Goal: Task Accomplishment & Management: Use online tool/utility

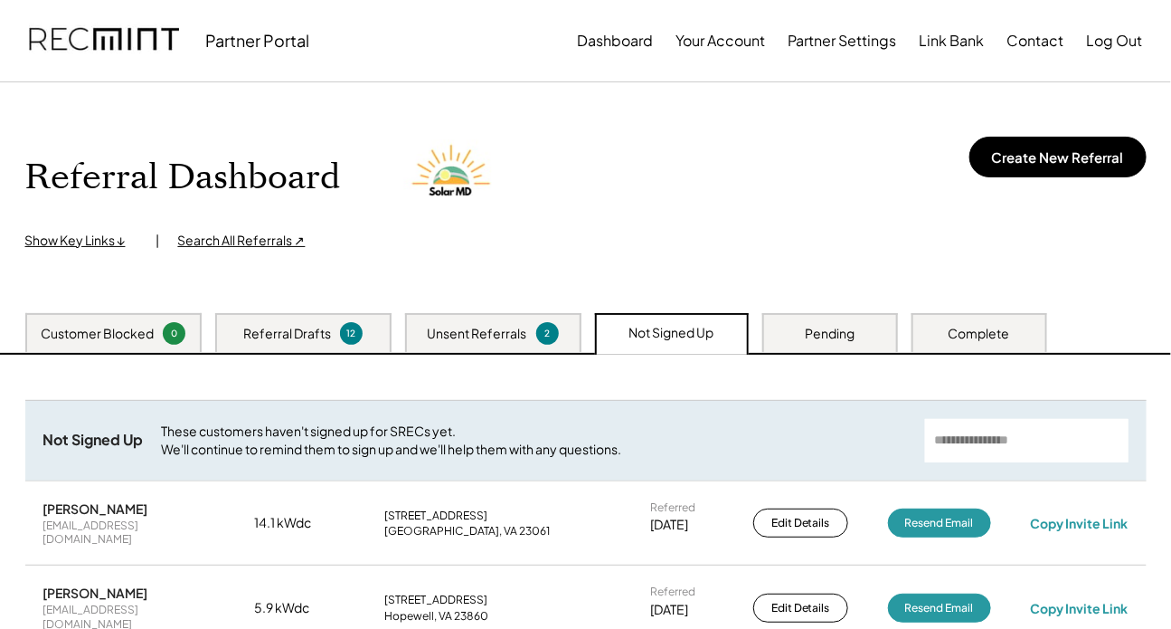
click at [860, 333] on div "Complete" at bounding box center [980, 334] width 62 height 18
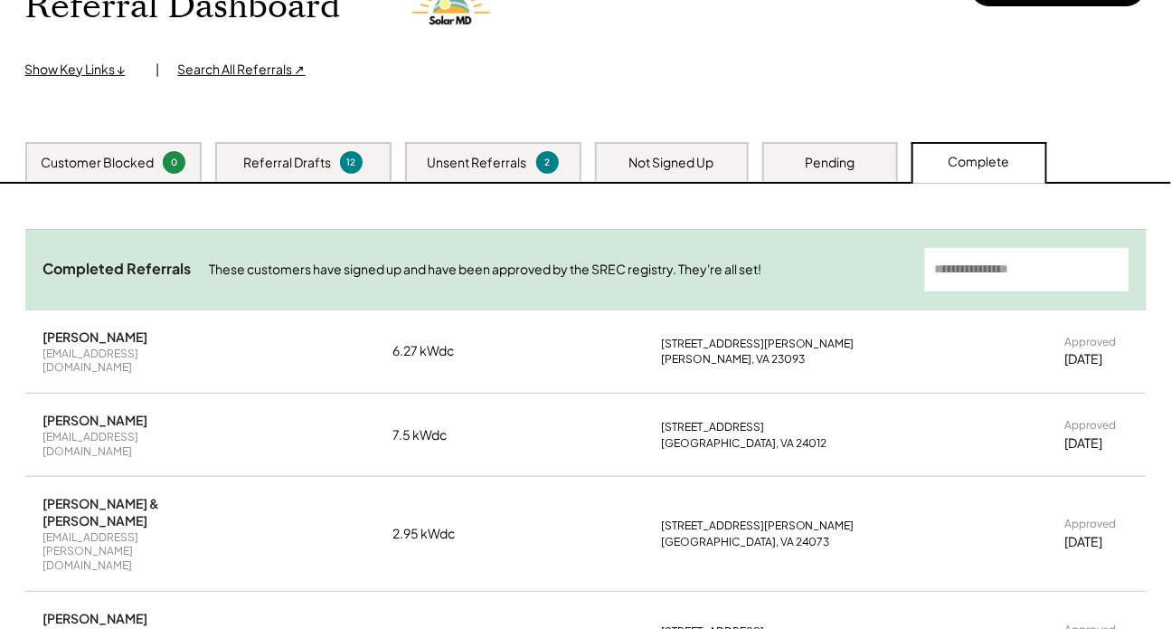
scroll to position [246, 0]
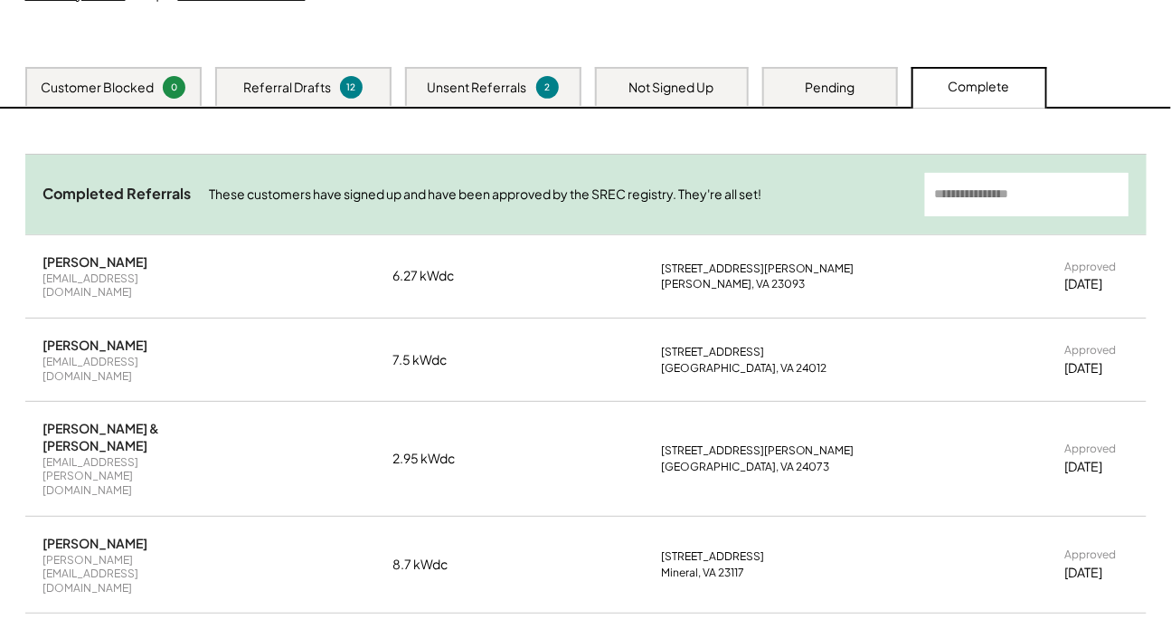
click at [802, 80] on div "Pending" at bounding box center [830, 86] width 136 height 39
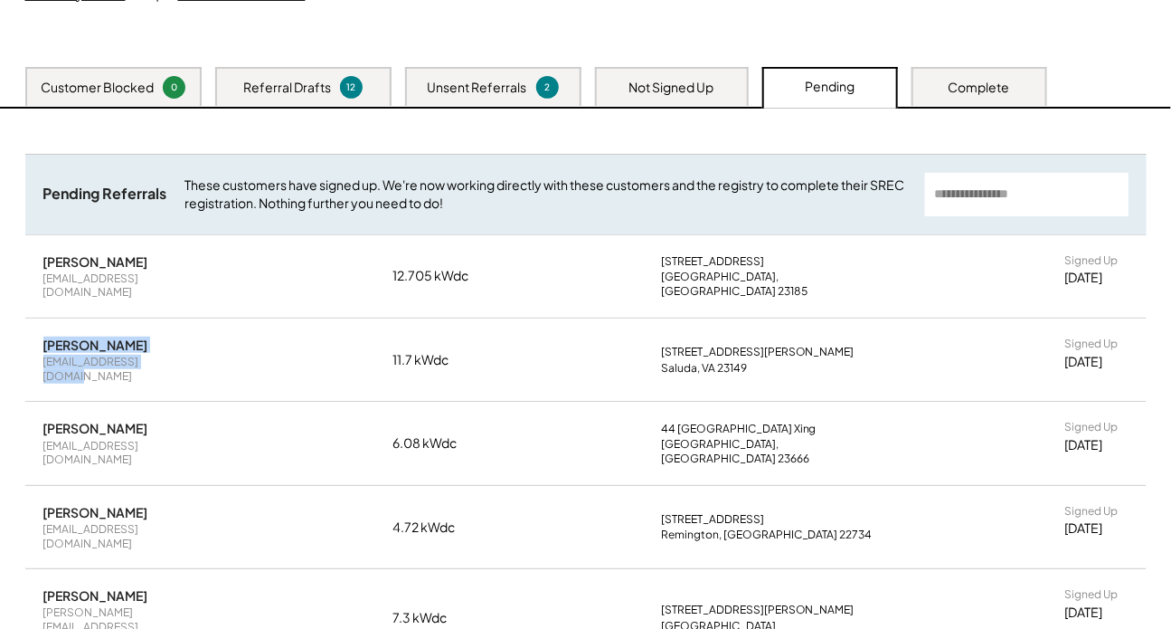
drag, startPoint x: 172, startPoint y: 345, endPoint x: 26, endPoint y: 337, distance: 145.8
click at [26, 337] on div "[PERSON_NAME] [EMAIL_ADDRESS][DOMAIN_NAME] 11.7 kWdc [STREET_ADDRESS][PERSON_NA…" at bounding box center [586, 359] width 1122 height 82
click at [48, 355] on div "[EMAIL_ADDRESS][DOMAIN_NAME]" at bounding box center [129, 369] width 172 height 28
drag, startPoint x: 41, startPoint y: 349, endPoint x: 190, endPoint y: 353, distance: 149.3
click at [190, 353] on div "[PERSON_NAME] [EMAIL_ADDRESS][DOMAIN_NAME] 11.7 kWdc [STREET_ADDRESS][PERSON_NA…" at bounding box center [586, 359] width 1122 height 82
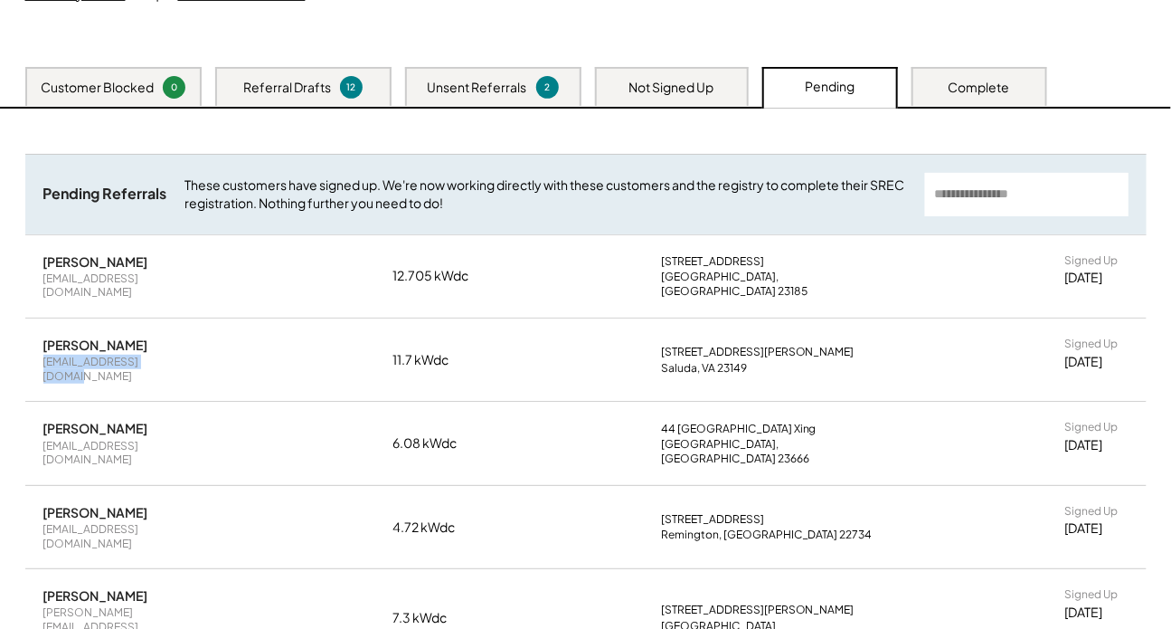
copy div "[EMAIL_ADDRESS][DOMAIN_NAME]"
drag, startPoint x: 172, startPoint y: 275, endPoint x: 17, endPoint y: 275, distance: 154.7
click at [18, 275] on div "Unsent Referrals These customers are now able to sign up. Send them their uniqu…" at bounding box center [586, 475] width 1158 height 733
copy div "[EMAIL_ADDRESS][DOMAIN_NAME]"
drag, startPoint x: 88, startPoint y: 255, endPoint x: 45, endPoint y: 256, distance: 42.5
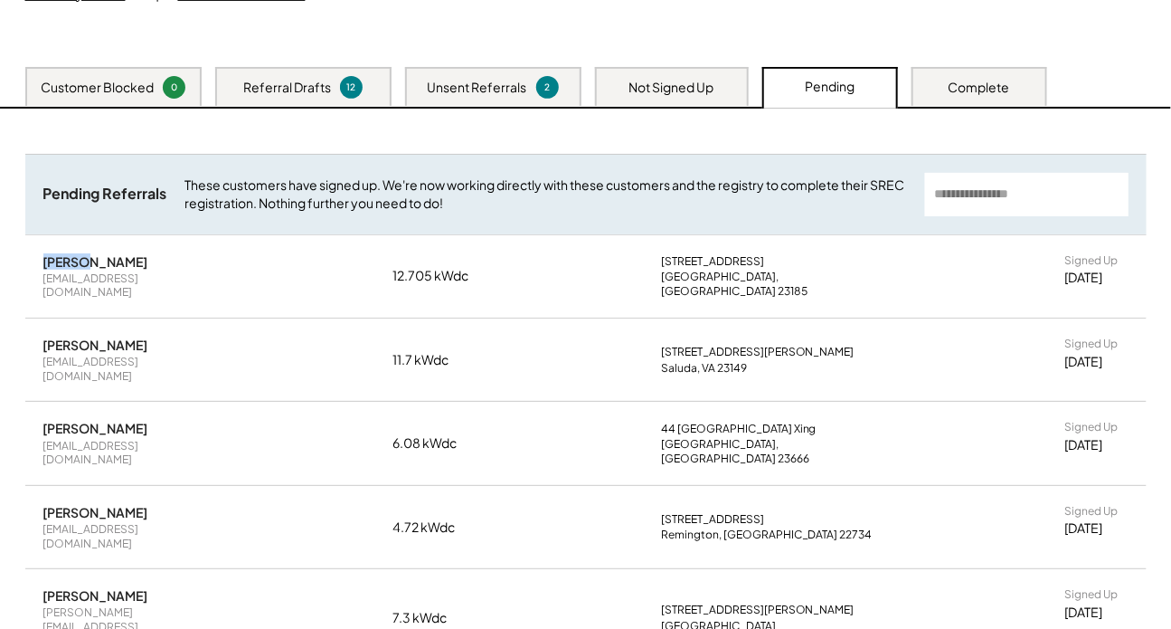
click at [45, 256] on div "[PERSON_NAME]" at bounding box center [95, 261] width 105 height 16
copy div "[PERSON_NAME]"
drag, startPoint x: 147, startPoint y: 258, endPoint x: 9, endPoint y: 260, distance: 137.5
click at [9, 260] on div "Unsent Referrals These customers are now able to sign up. Send them their uniqu…" at bounding box center [586, 475] width 1158 height 733
copy div "[PERSON_NAME]"
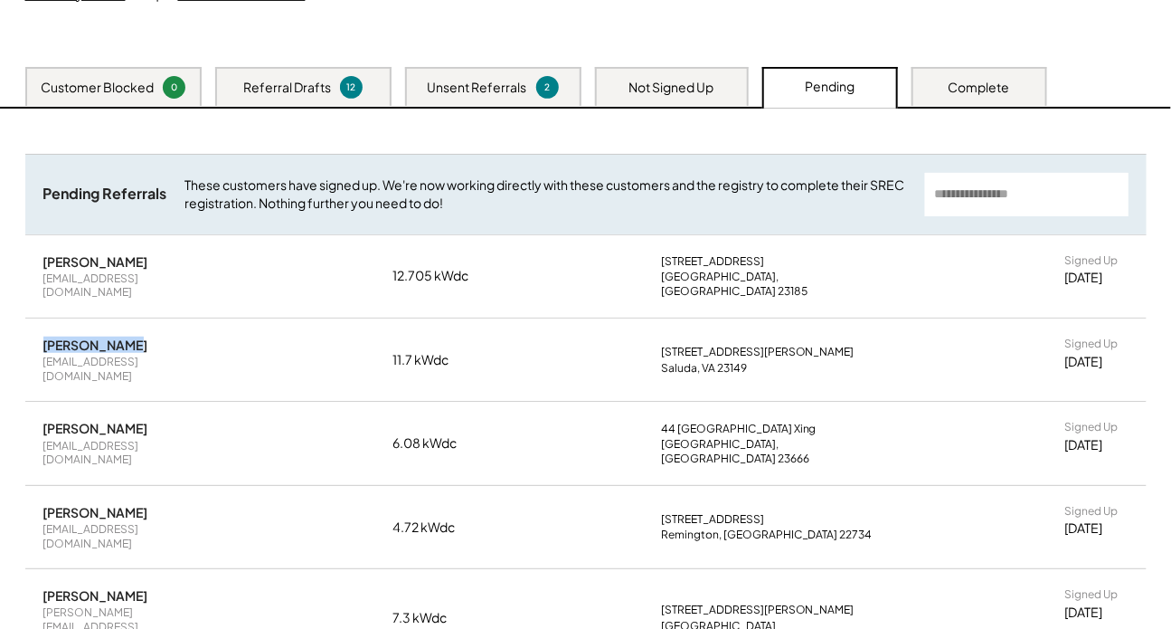
drag, startPoint x: 118, startPoint y: 332, endPoint x: 25, endPoint y: 326, distance: 92.5
click at [25, 326] on div "[PERSON_NAME] [EMAIL_ADDRESS][DOMAIN_NAME] 11.7 kWdc [STREET_ADDRESS][PERSON_NA…" at bounding box center [586, 359] width 1122 height 82
copy div "[PERSON_NAME]"
click at [860, 86] on div "Complete" at bounding box center [980, 86] width 136 height 39
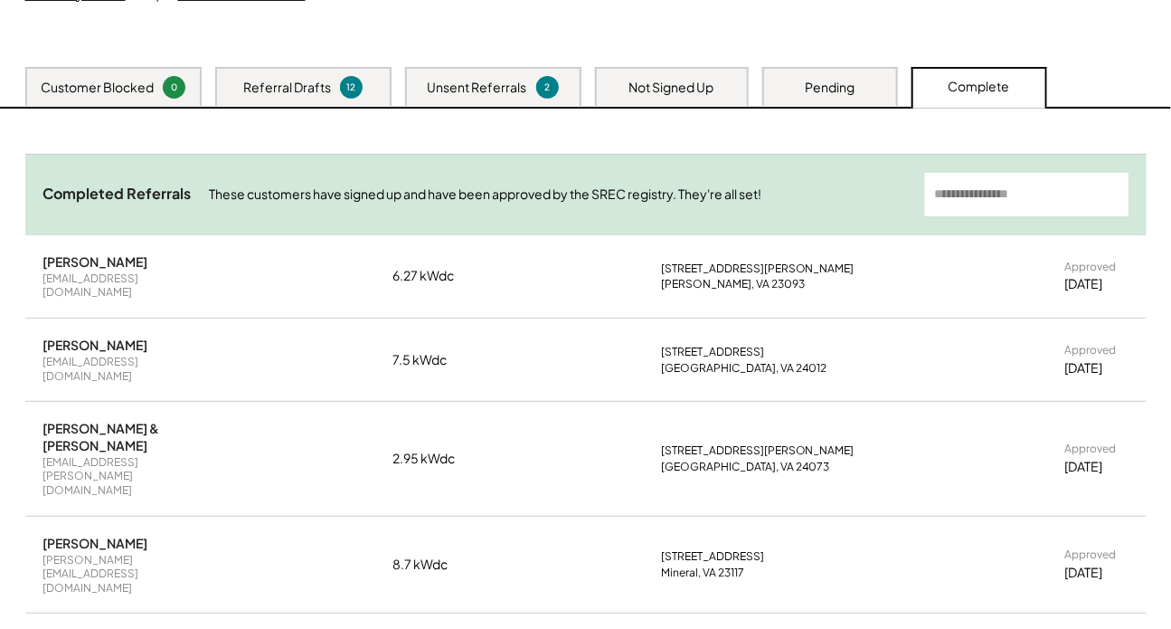
drag, startPoint x: 146, startPoint y: 265, endPoint x: 32, endPoint y: 261, distance: 114.0
click at [32, 261] on div "[PERSON_NAME] [EMAIL_ADDRESS][DOMAIN_NAME] 6.27 kWdc [STREET_ADDRESS][PERSON_NA…" at bounding box center [586, 276] width 1122 height 82
copy div "[PERSON_NAME]"
drag, startPoint x: 169, startPoint y: 334, endPoint x: 22, endPoint y: 331, distance: 147.4
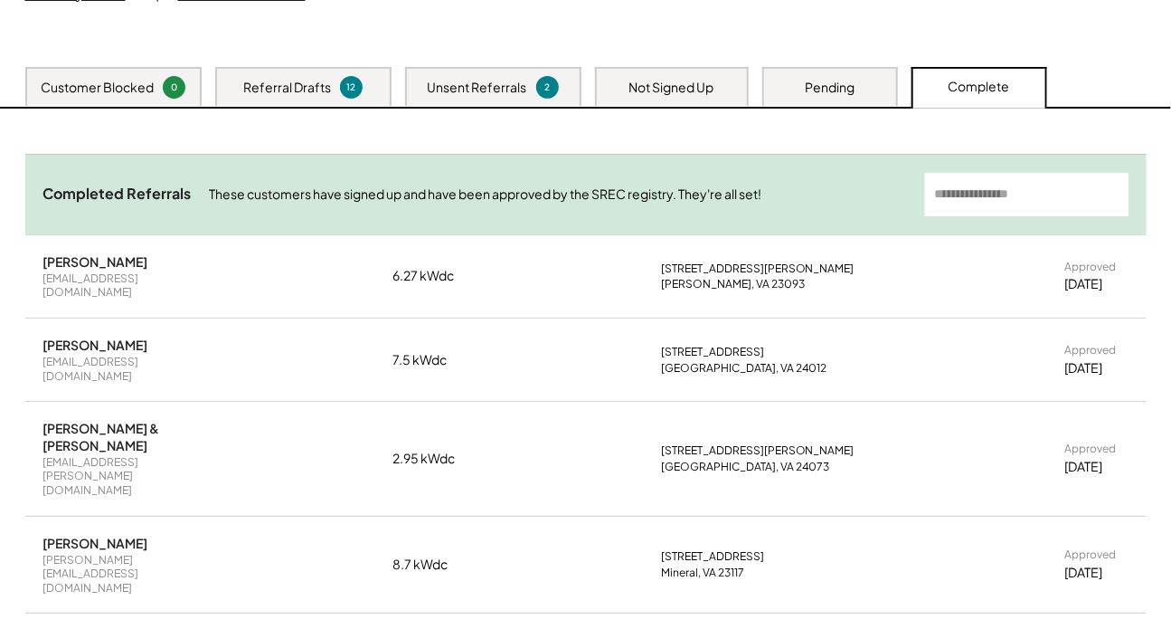
copy div "[PERSON_NAME]"
click at [60, 262] on div "[PERSON_NAME]" at bounding box center [95, 261] width 105 height 16
click at [453, 70] on div "Unsent Referrals 2" at bounding box center [493, 86] width 176 height 39
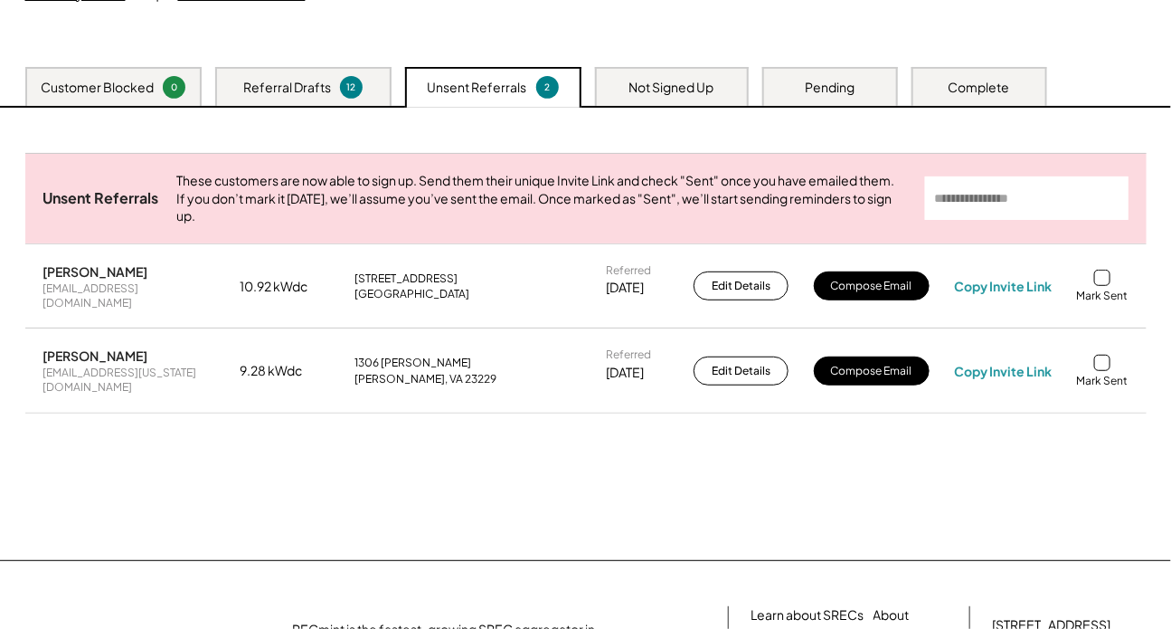
click at [340, 73] on div "Referral Drafts 12" at bounding box center [303, 86] width 176 height 39
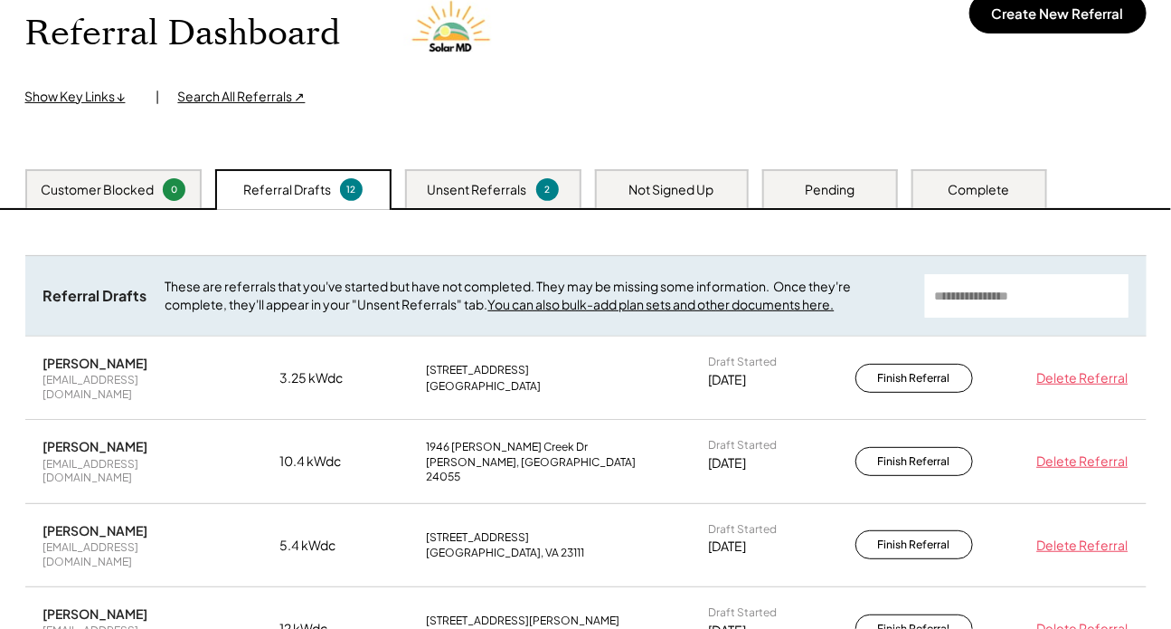
scroll to position [181, 0]
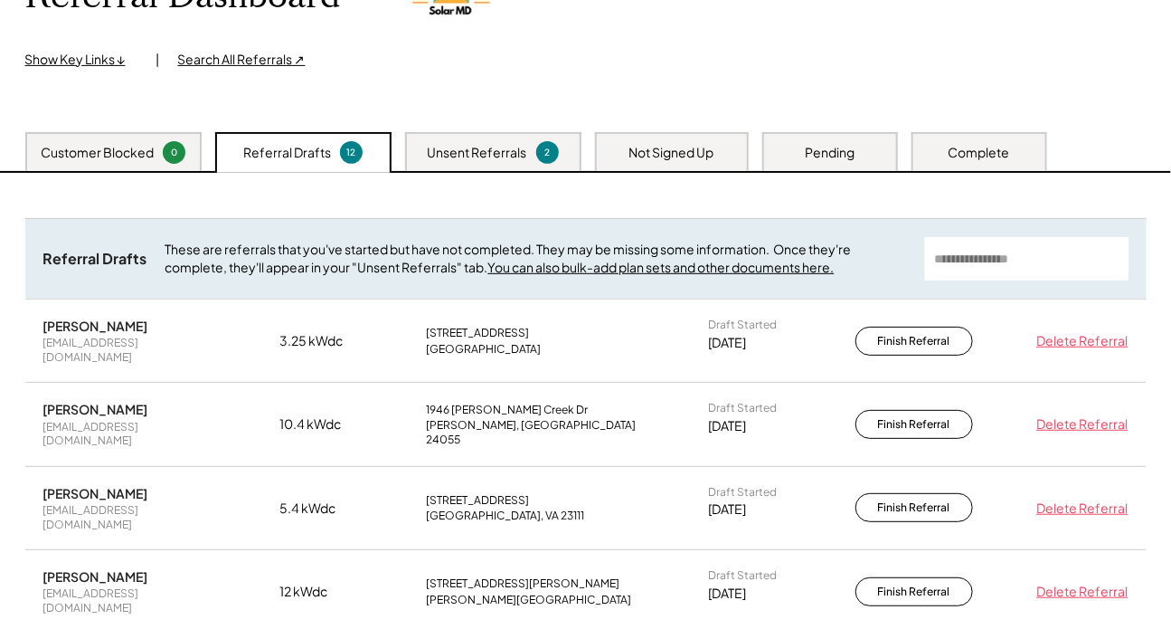
drag, startPoint x: 168, startPoint y: 326, endPoint x: 0, endPoint y: 334, distance: 168.4
copy div "[PERSON_NAME]"
drag, startPoint x: 179, startPoint y: 344, endPoint x: 15, endPoint y: 337, distance: 163.8
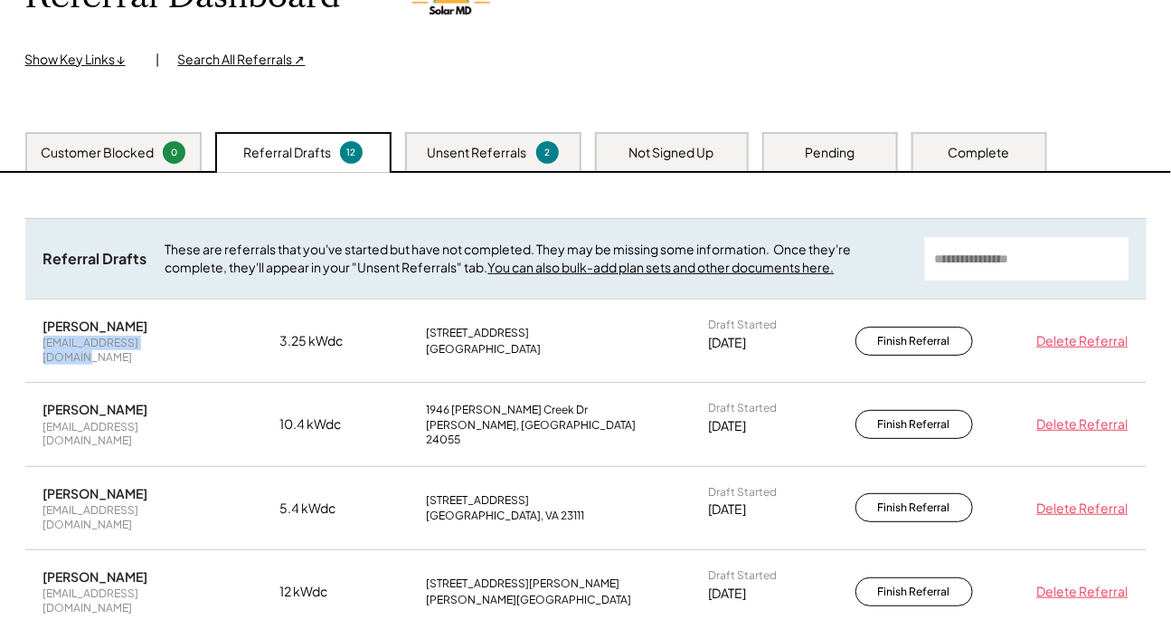
copy div "[EMAIL_ADDRESS][DOMAIN_NAME]"
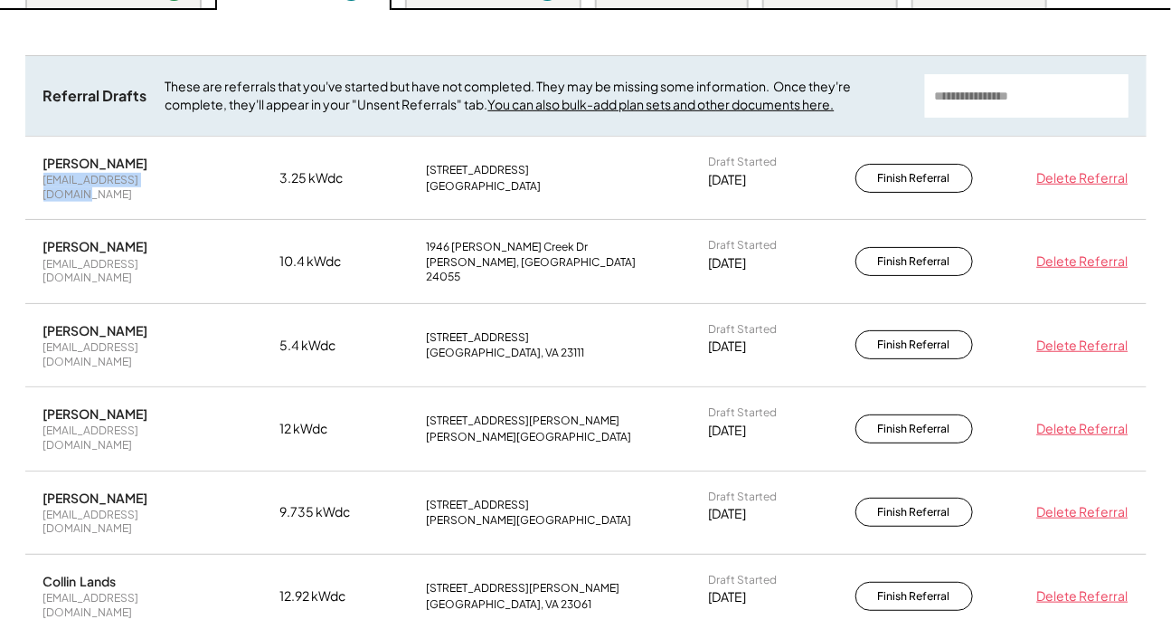
scroll to position [345, 0]
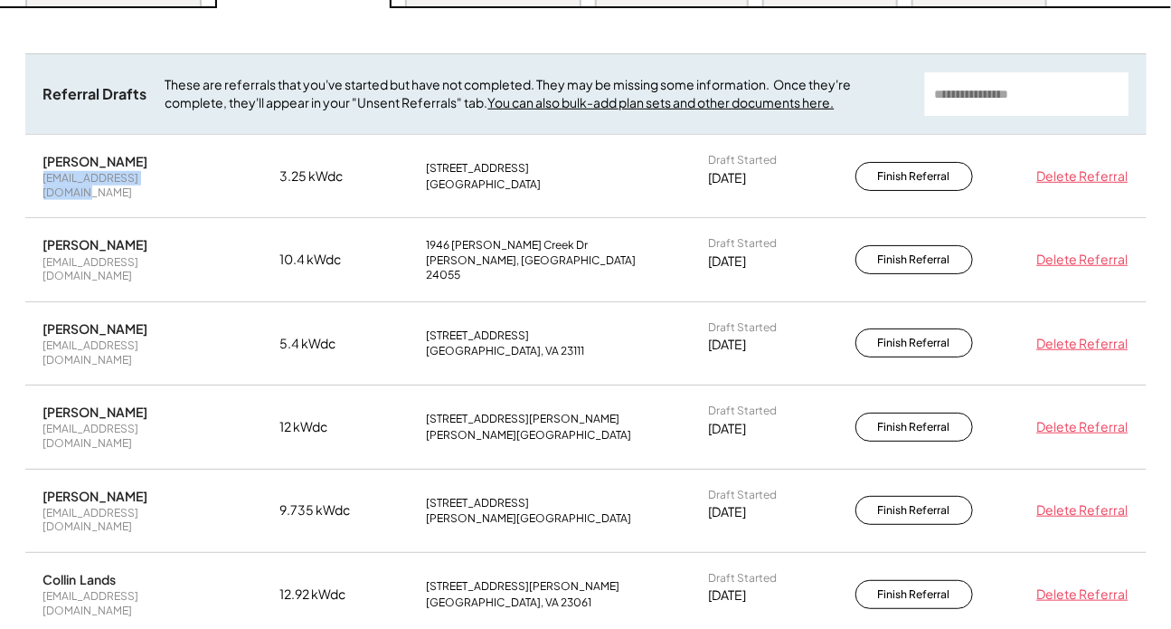
drag, startPoint x: 141, startPoint y: 230, endPoint x: 9, endPoint y: 232, distance: 132.1
click at [9, 232] on div "Referral Drafts These are referrals that you've started but have not completed.…" at bounding box center [586, 618] width 1158 height 1220
copy div "[PERSON_NAME]"
drag, startPoint x: 179, startPoint y: 303, endPoint x: 43, endPoint y: 304, distance: 135.7
click at [43, 320] on div "[PERSON_NAME] [EMAIL_ADDRESS][DOMAIN_NAME]" at bounding box center [133, 343] width 181 height 46
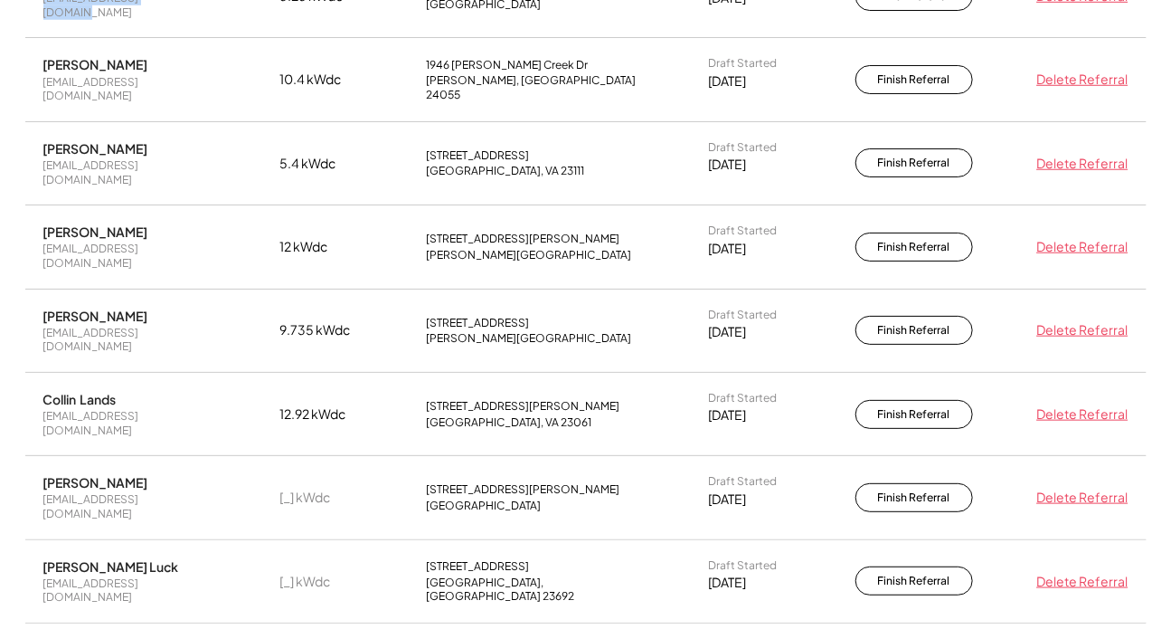
scroll to position [510, 0]
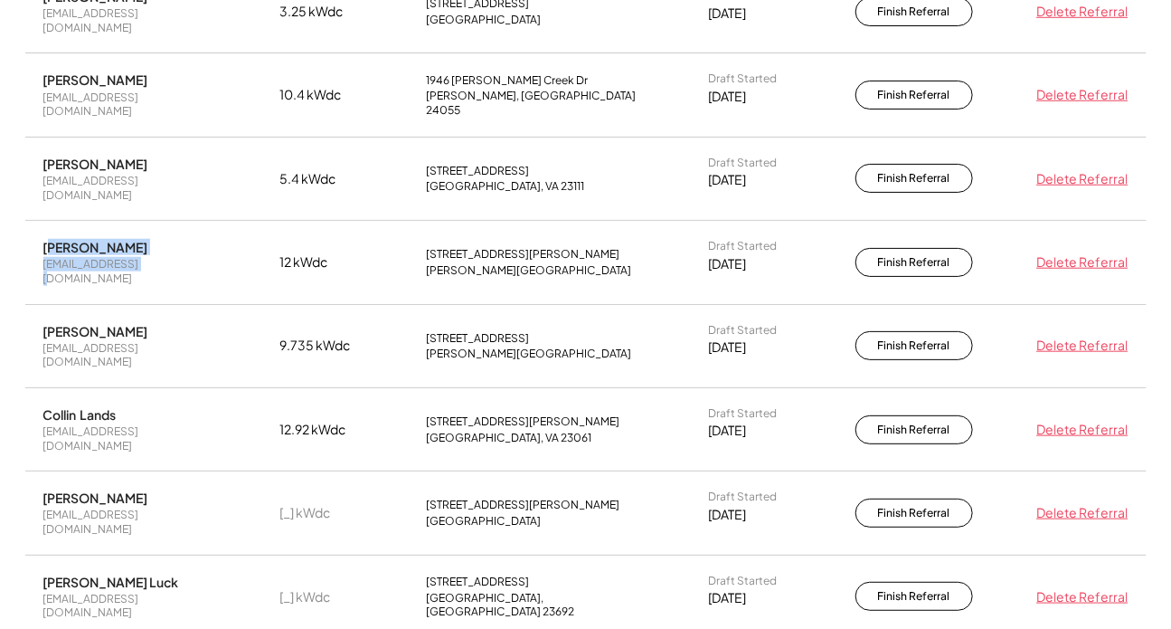
drag, startPoint x: 113, startPoint y: 214, endPoint x: 49, endPoint y: 208, distance: 64.5
click at [49, 239] on div "[PERSON_NAME] [EMAIL_ADDRESS][DOMAIN_NAME]" at bounding box center [133, 262] width 181 height 46
click at [113, 239] on div "[PERSON_NAME]" at bounding box center [95, 247] width 105 height 16
drag, startPoint x: 135, startPoint y: 203, endPoint x: 33, endPoint y: 204, distance: 102.2
click at [33, 221] on div "[PERSON_NAME] [EMAIL_ADDRESS][DOMAIN_NAME] 12 kWdc [STREET_ADDRESS][PERSON_NAME…" at bounding box center [586, 262] width 1122 height 82
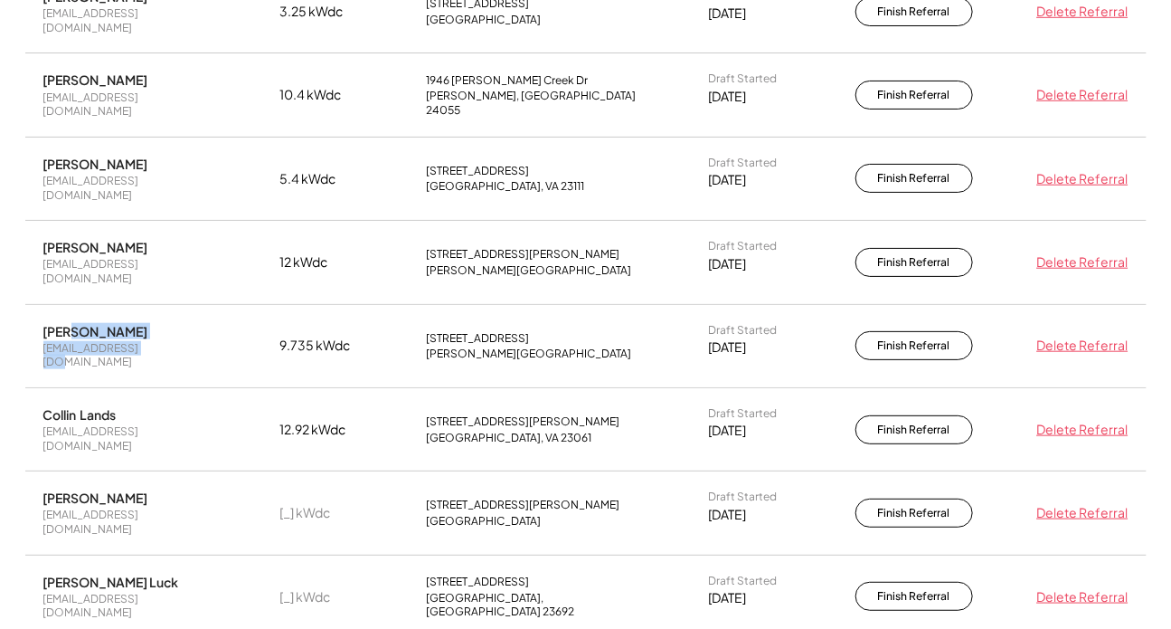
drag, startPoint x: 146, startPoint y: 282, endPoint x: 63, endPoint y: 282, distance: 82.3
click at [63, 323] on div "[PERSON_NAME] [EMAIL_ADDRESS][DOMAIN_NAME]" at bounding box center [133, 346] width 181 height 46
click at [65, 323] on div "[PERSON_NAME]" at bounding box center [95, 331] width 105 height 16
click at [66, 323] on div "[PERSON_NAME]" at bounding box center [95, 331] width 105 height 16
click at [67, 323] on div "[PERSON_NAME]" at bounding box center [95, 331] width 105 height 16
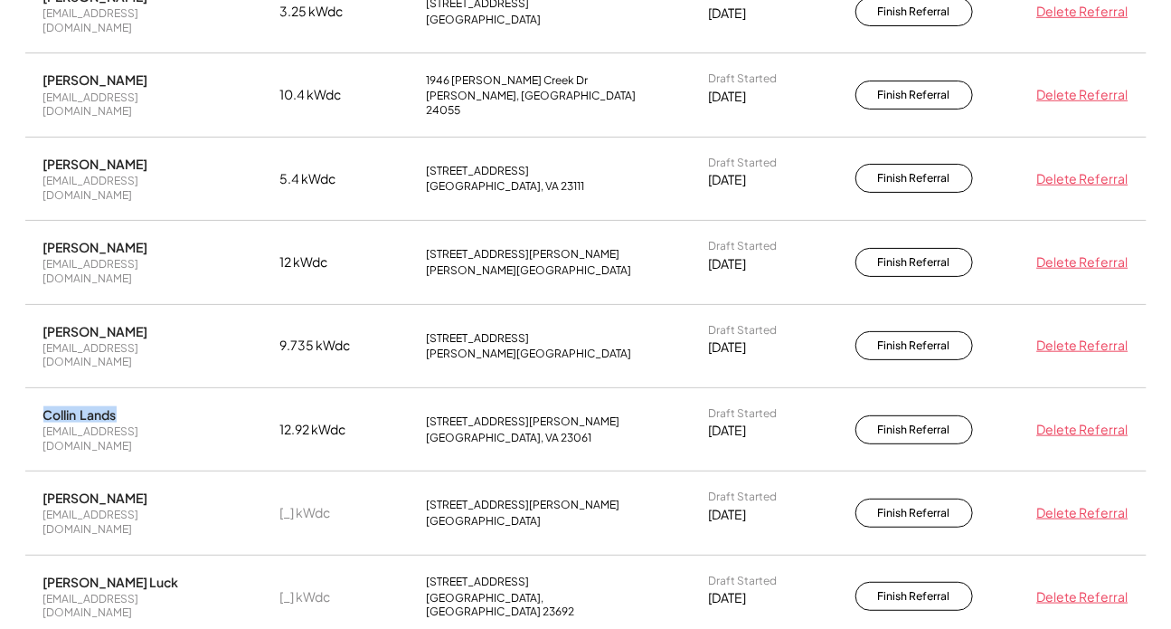
drag, startPoint x: 119, startPoint y: 348, endPoint x: 0, endPoint y: 355, distance: 119.6
click at [0, 355] on div "Referral Dashboard Show Key Links ↓ | Search All Referrals ↗ Create New Referra…" at bounding box center [585, 317] width 1171 height 1491
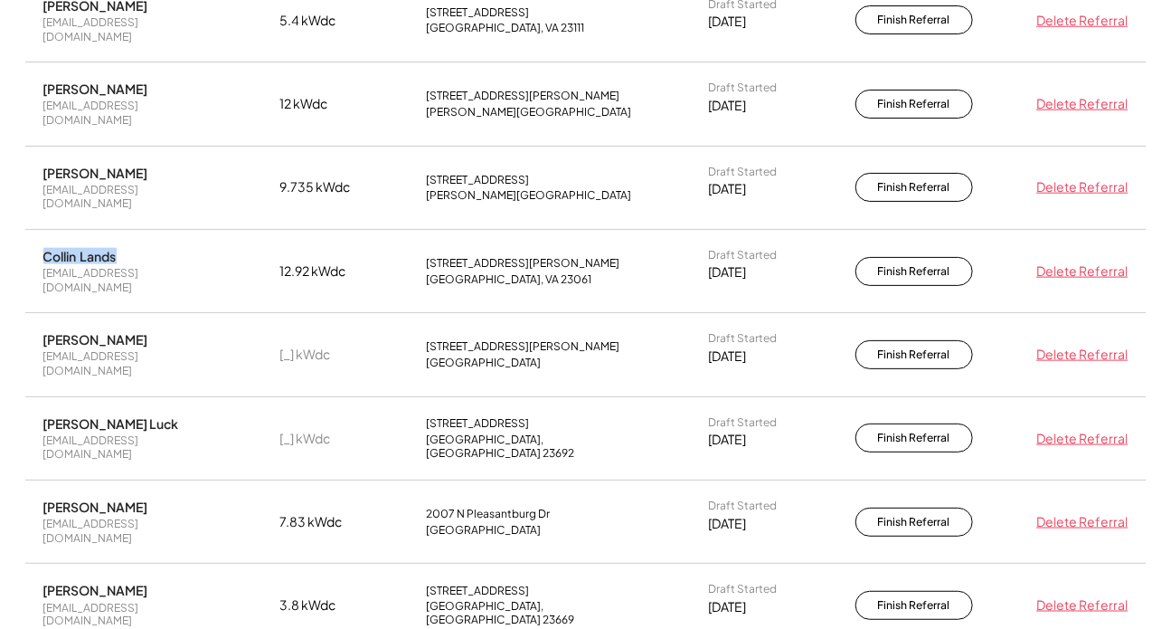
scroll to position [675, 0]
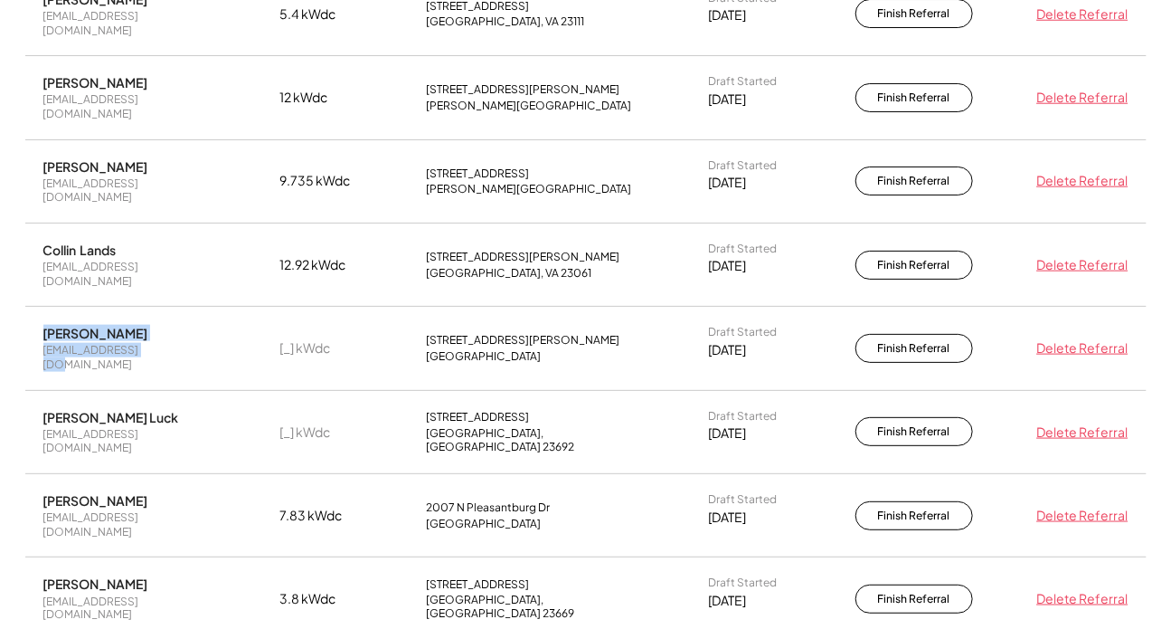
drag, startPoint x: 169, startPoint y: 258, endPoint x: 10, endPoint y: 257, distance: 159.2
click at [10, 257] on div "Referral Drafts These are referrals that you've started but have not completed.…" at bounding box center [586, 289] width 1158 height 1220
click at [26, 256] on div "Referral Drafts These are referrals that you've started but have not completed.…" at bounding box center [586, 289] width 1158 height 1220
click at [39, 307] on div "[PERSON_NAME] [EMAIL_ADDRESS][DOMAIN_NAME] [_] kWdc [STREET_ADDRESS][PERSON_NAM…" at bounding box center [586, 348] width 1122 height 82
drag, startPoint x: 43, startPoint y: 257, endPoint x: 185, endPoint y: 247, distance: 142.3
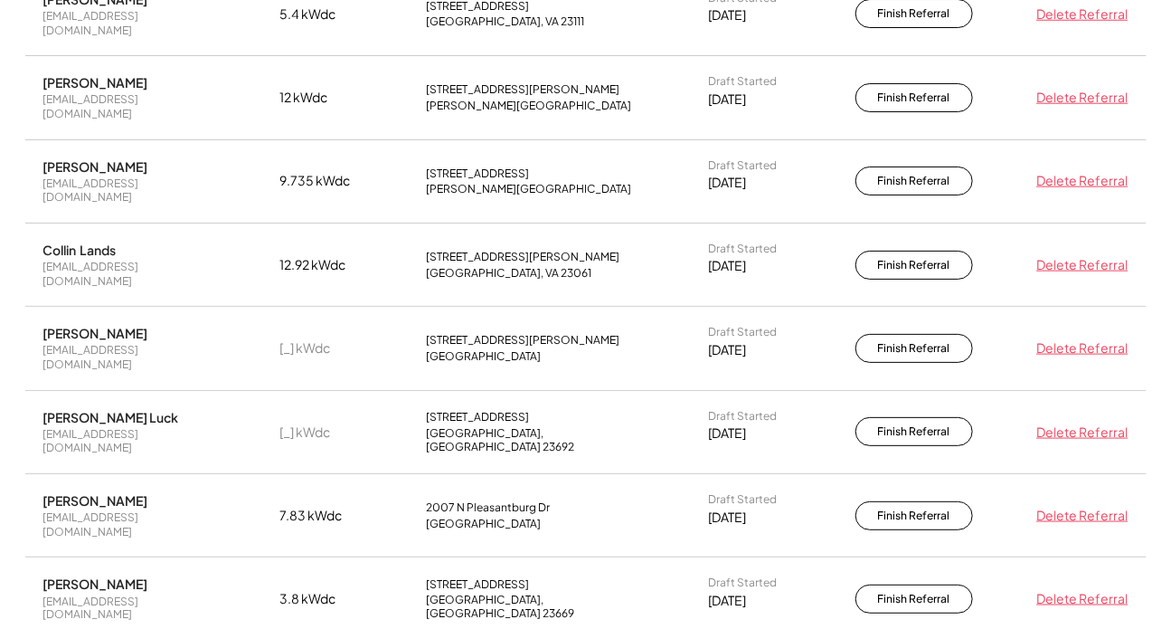
click at [185, 325] on div "[PERSON_NAME] [EMAIL_ADDRESS][DOMAIN_NAME]" at bounding box center [133, 348] width 181 height 46
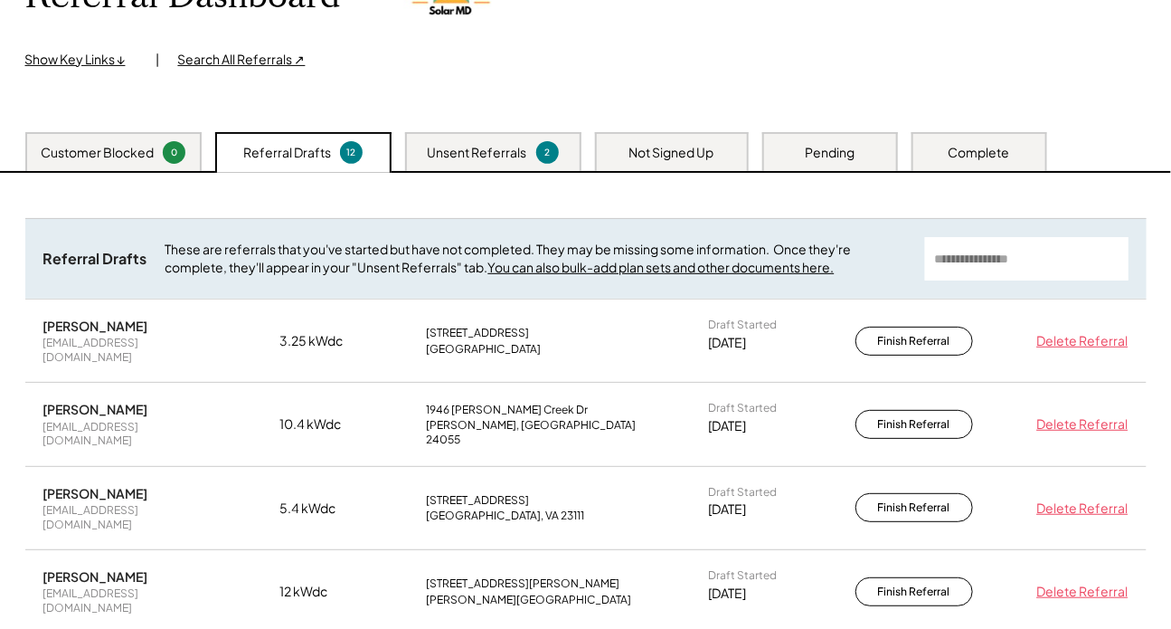
scroll to position [99, 0]
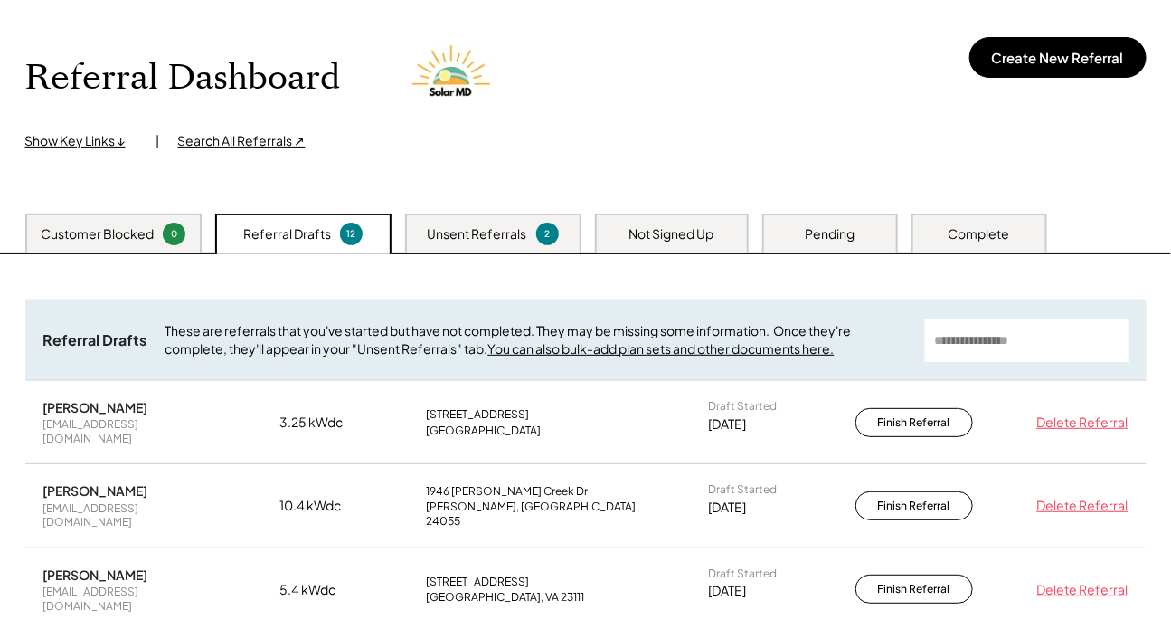
click at [470, 234] on div "Unsent Referrals" at bounding box center [477, 234] width 99 height 18
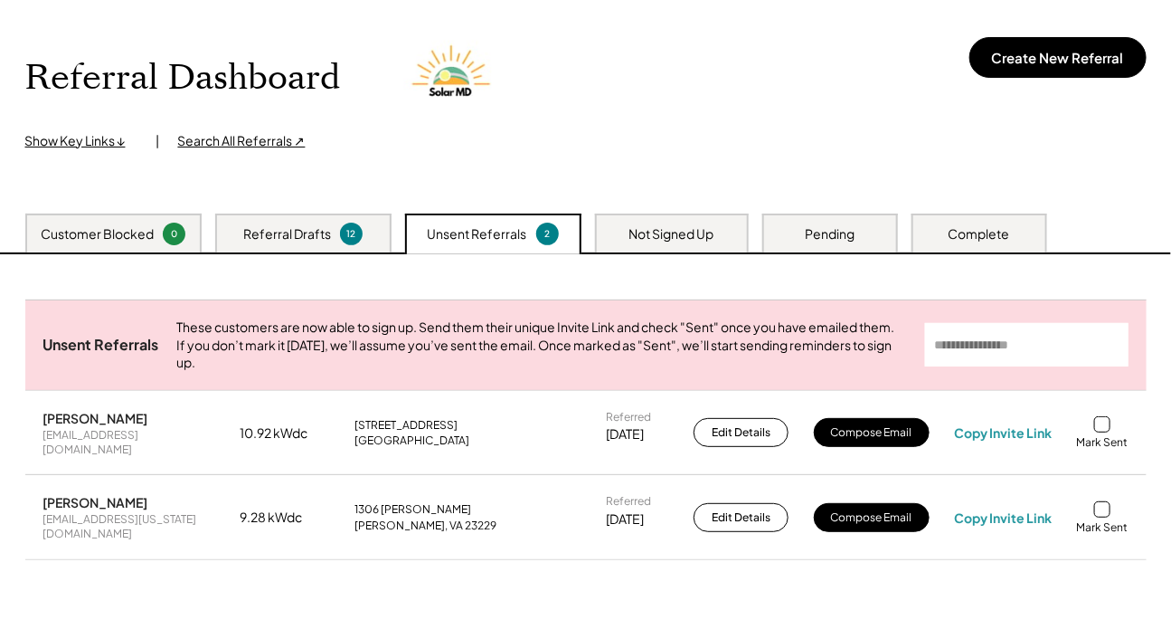
click at [148, 232] on div "Customer Blocked" at bounding box center [97, 234] width 113 height 18
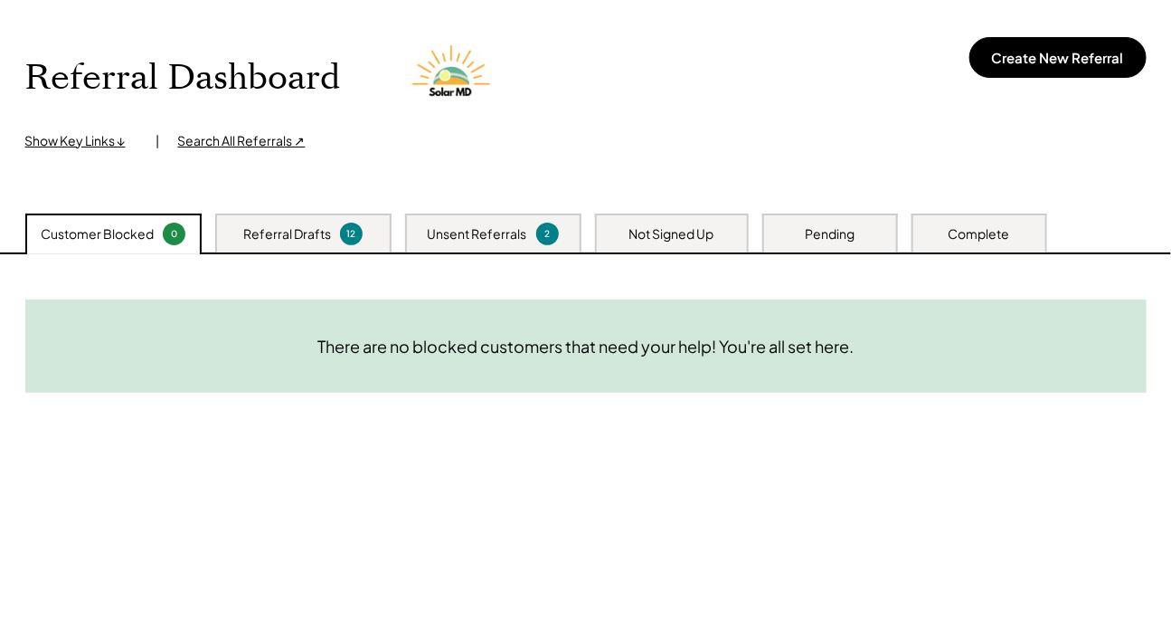
click at [257, 231] on div "Referral Drafts" at bounding box center [287, 234] width 88 height 18
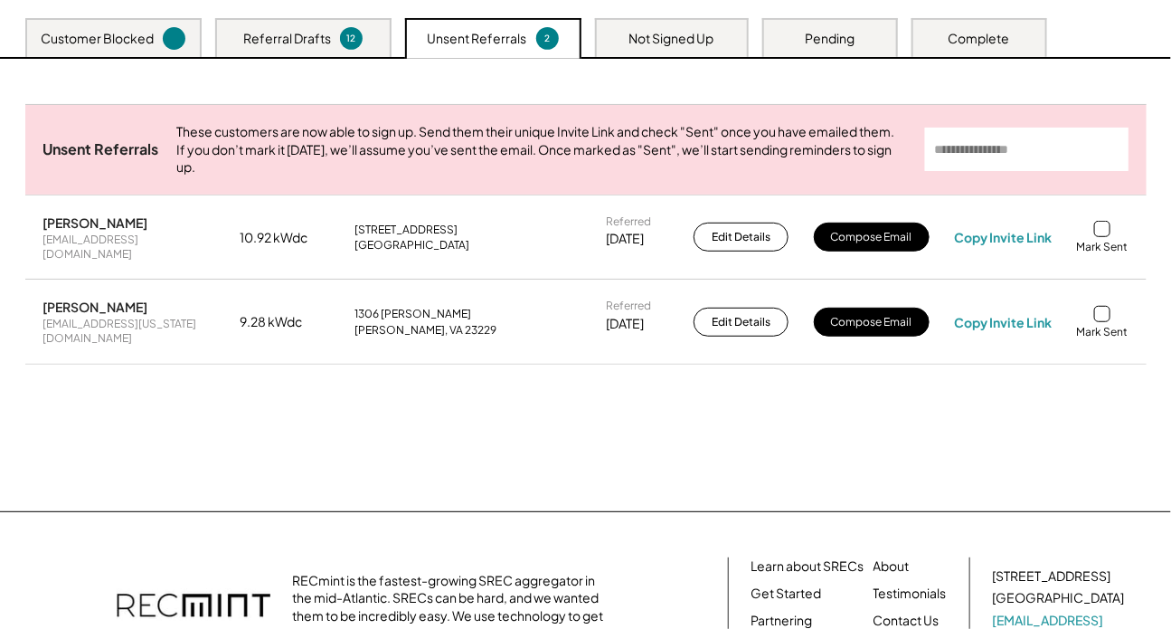
scroll to position [226, 0]
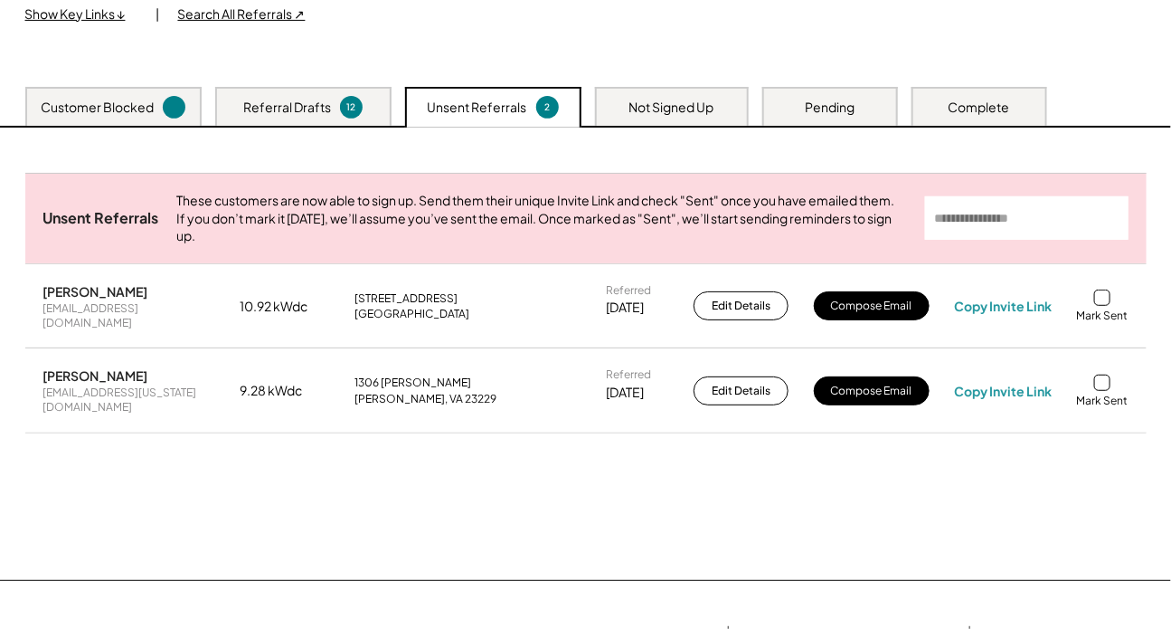
click at [288, 104] on div "Referral Drafts" at bounding box center [287, 108] width 88 height 18
click at [328, 100] on div "Referral Drafts" at bounding box center [287, 108] width 88 height 18
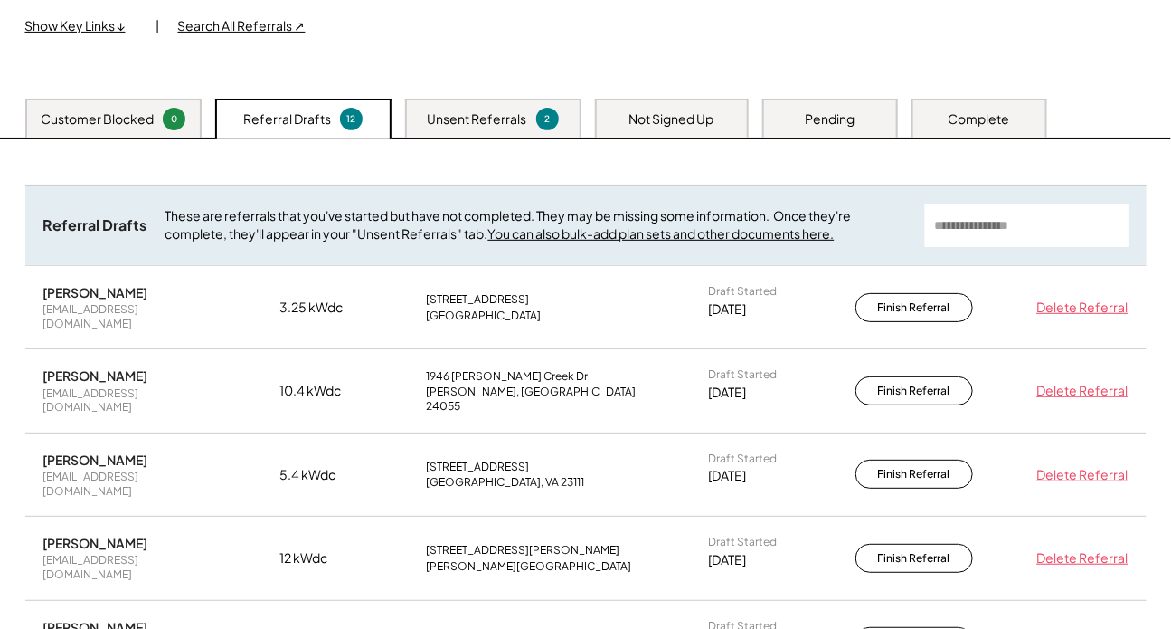
scroll to position [308, 0]
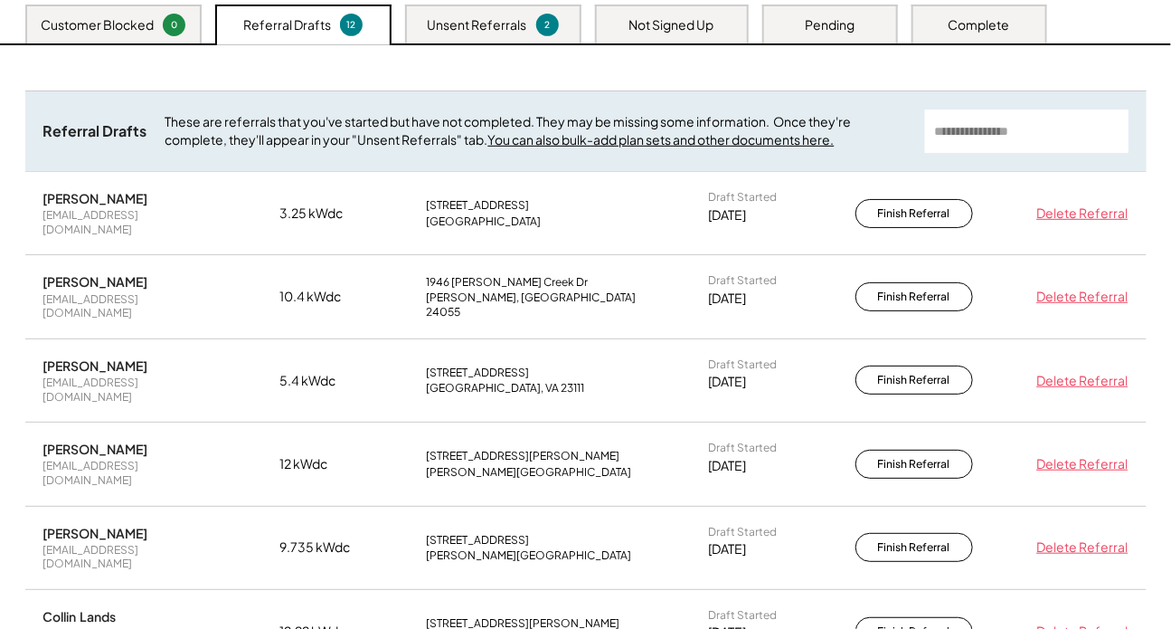
drag, startPoint x: 329, startPoint y: 141, endPoint x: 14, endPoint y: 86, distance: 319.5
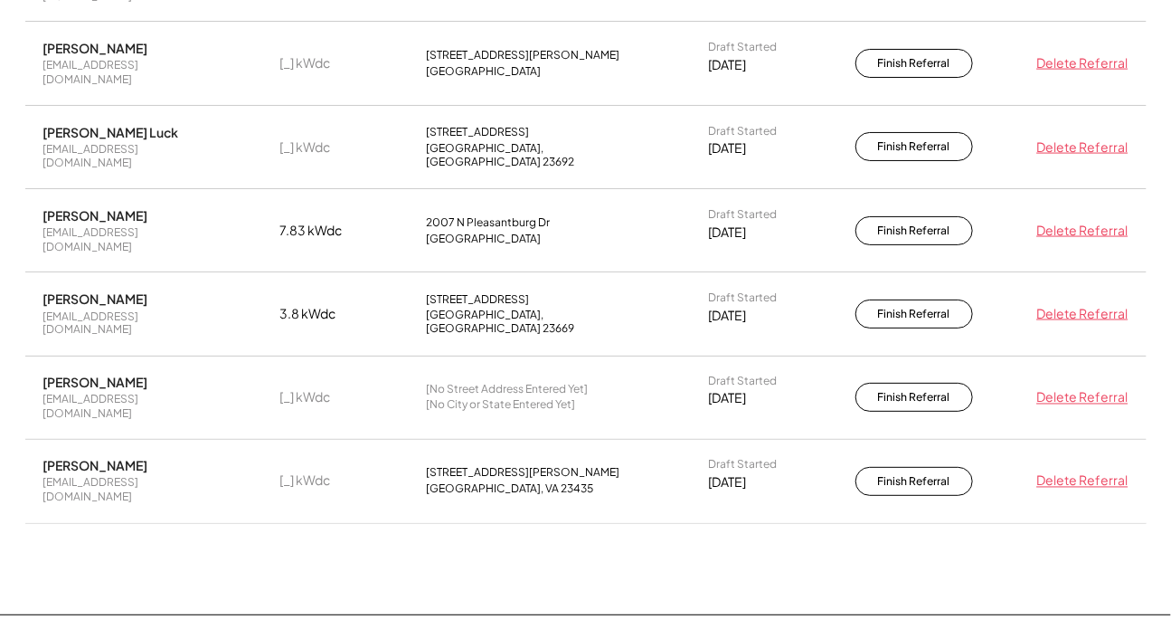
scroll to position [967, 0]
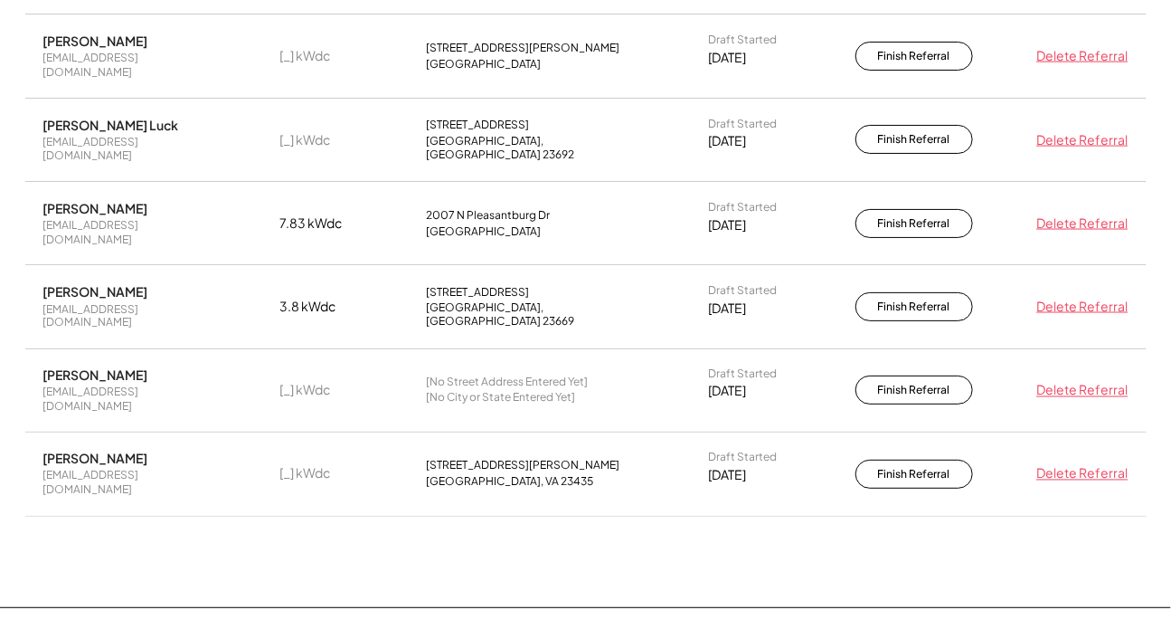
drag, startPoint x: 150, startPoint y: 317, endPoint x: 38, endPoint y: 316, distance: 112.2
click at [38, 432] on div "Rhonda Fulgham pukbue@yahoo.com [_] kWdc 3121 Caroline Cres Suffolk, VA 23435 D…" at bounding box center [586, 473] width 1122 height 82
copy div "[PERSON_NAME]"
drag, startPoint x: 114, startPoint y: 172, endPoint x: 33, endPoint y: 172, distance: 80.5
click at [33, 265] on div "Joe Kenley kenleyjm01@gmail.com 3.8 kWdc 12 S Boxwood St Hampton, VA 23669 Draf…" at bounding box center [586, 306] width 1122 height 82
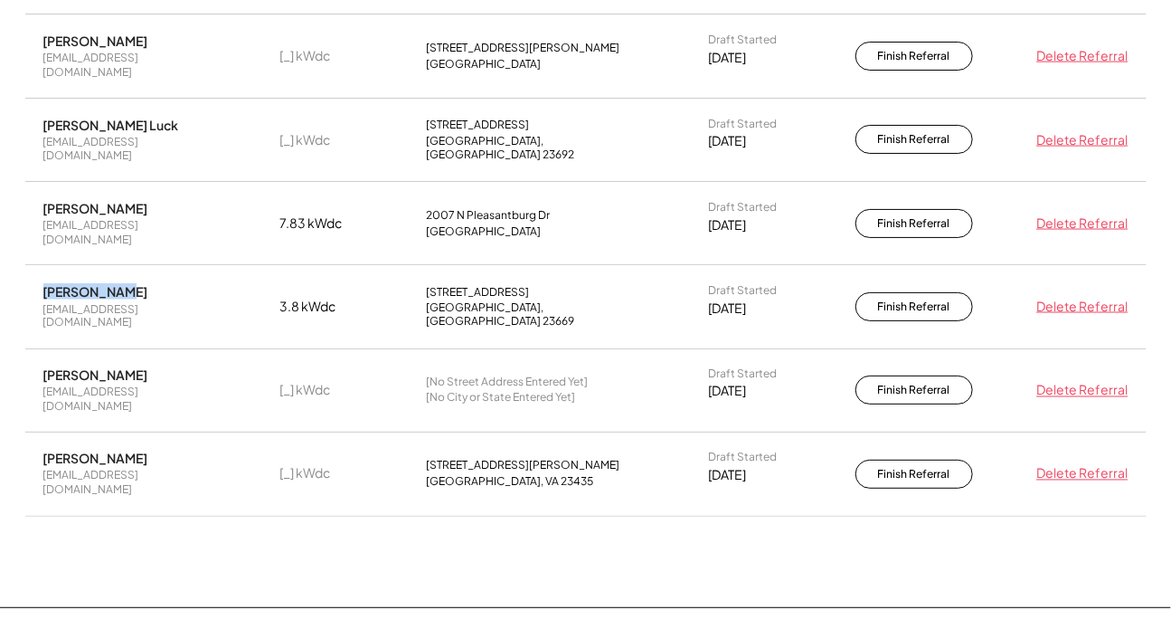
copy div "[PERSON_NAME]"
